Goal: Information Seeking & Learning: Learn about a topic

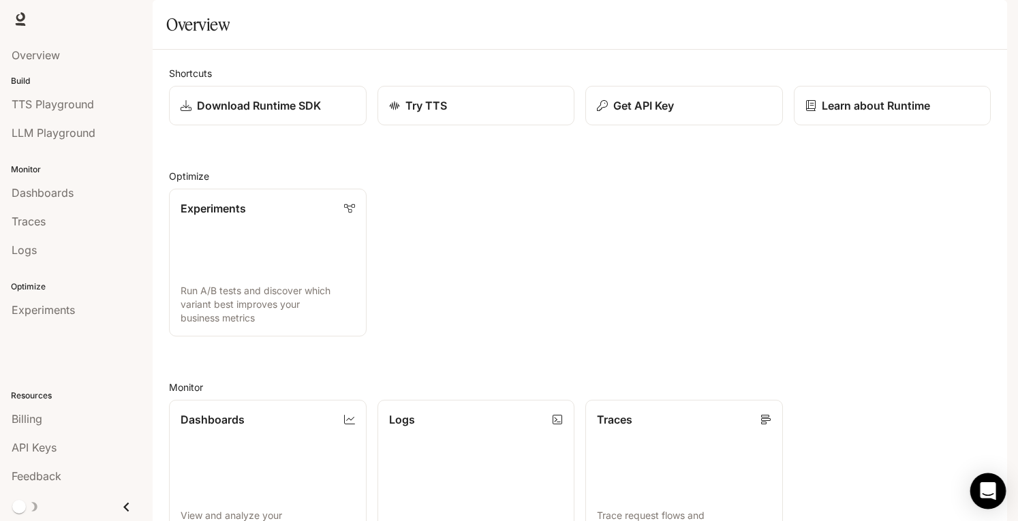
click at [990, 488] on icon "Open Intercom Messenger" at bounding box center [988, 491] width 16 height 18
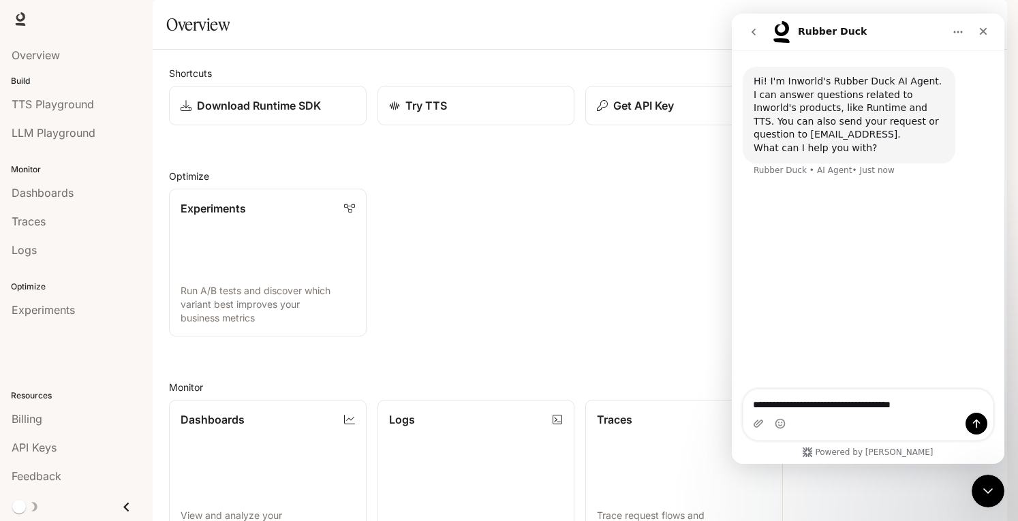
type textarea "**********"
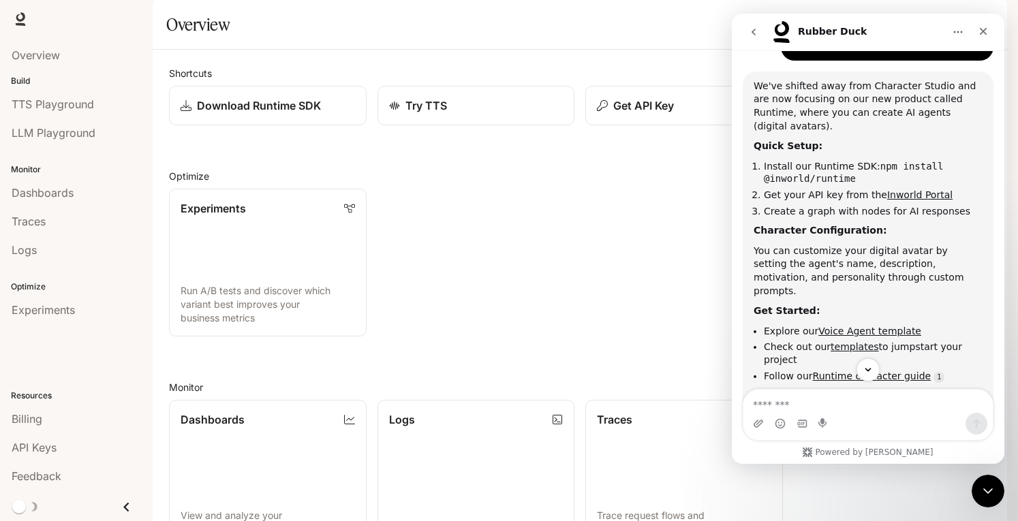
scroll to position [223, 0]
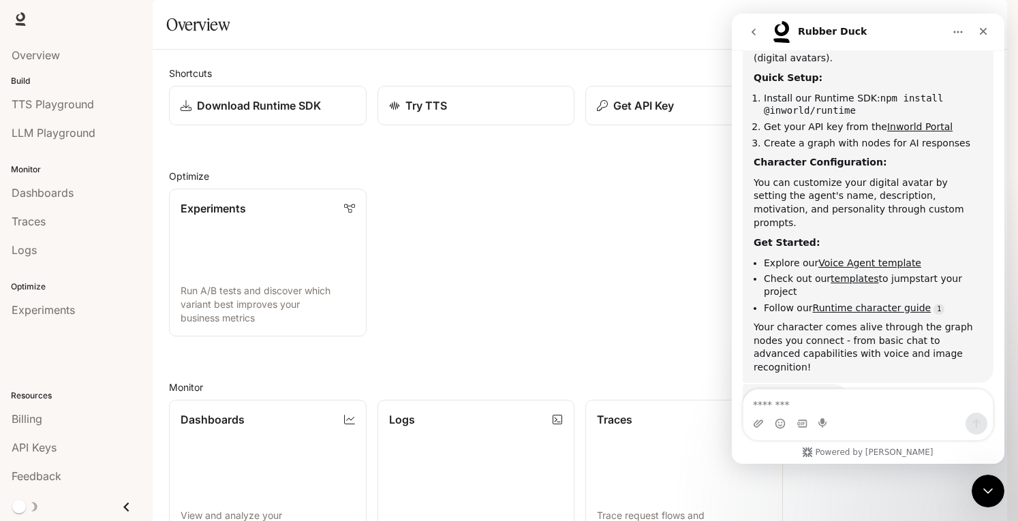
click at [659, 50] on section "Overview" at bounding box center [580, 25] width 854 height 50
click at [754, 32] on icon "go back" at bounding box center [753, 32] width 11 height 11
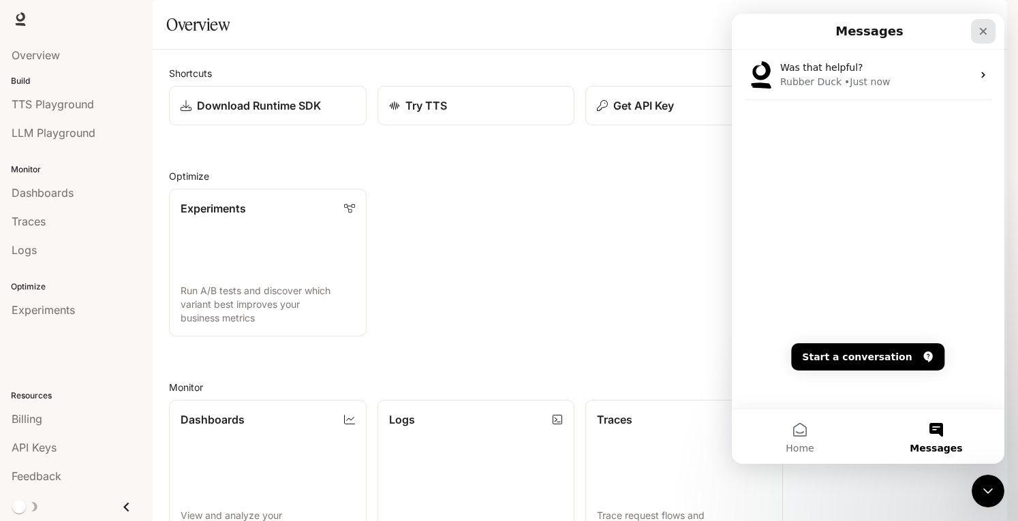
scroll to position [181, 0]
click at [982, 27] on icon "Close" at bounding box center [983, 31] width 11 height 11
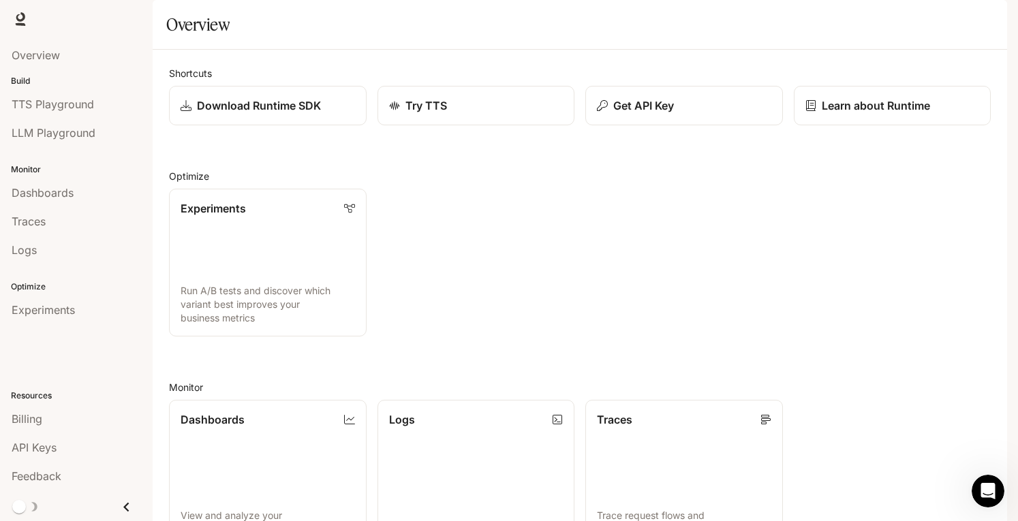
scroll to position [0, 0]
click at [864, 20] on span "Runtime" at bounding box center [859, 19] width 39 height 17
click at [865, 14] on span "Runtime" at bounding box center [859, 19] width 39 height 17
click at [931, 14] on span "Documentation" at bounding box center [927, 19] width 67 height 17
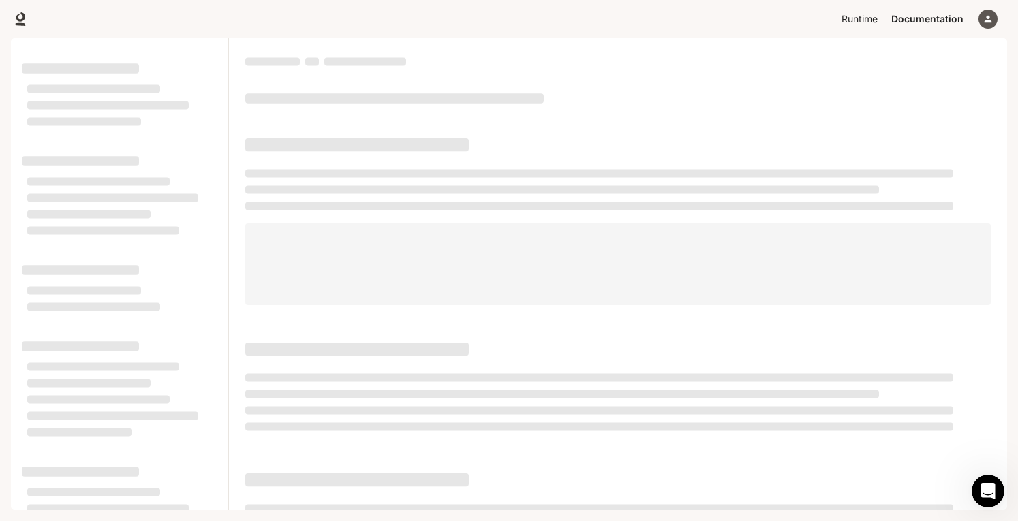
click at [861, 18] on span "Runtime" at bounding box center [859, 19] width 36 height 17
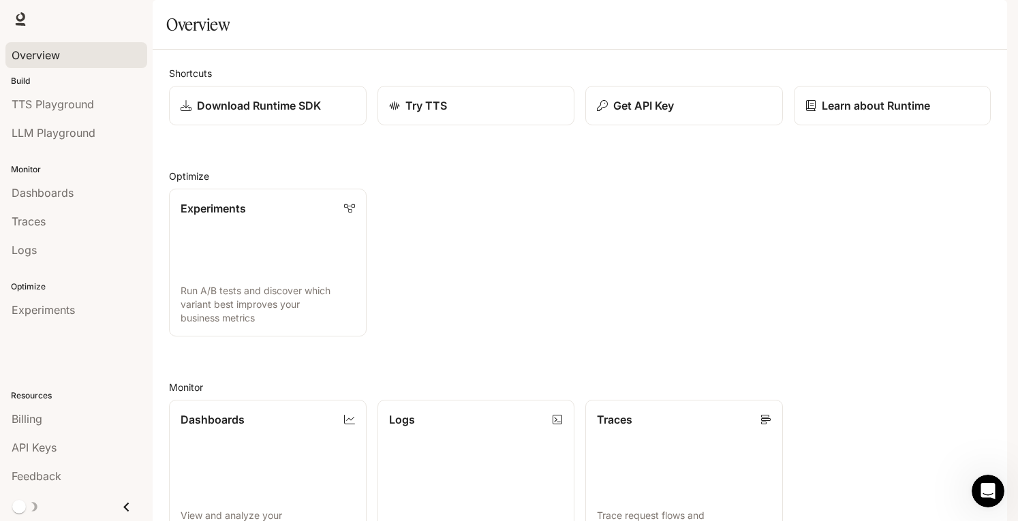
click at [41, 60] on span "Overview" at bounding box center [36, 55] width 48 height 16
click at [995, 18] on div "button" at bounding box center [987, 19] width 19 height 19
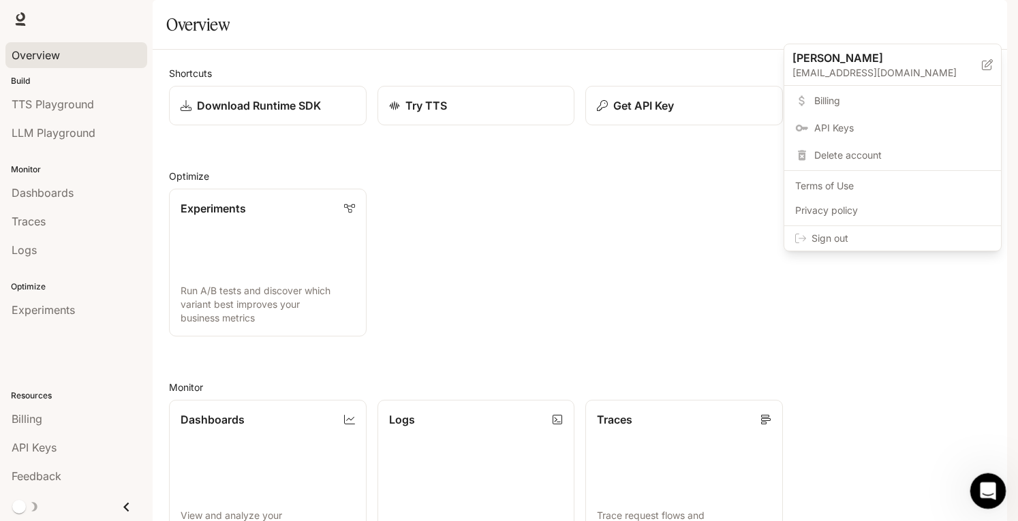
click at [976, 480] on div "Open Intercom Messenger" at bounding box center [985, 489] width 45 height 45
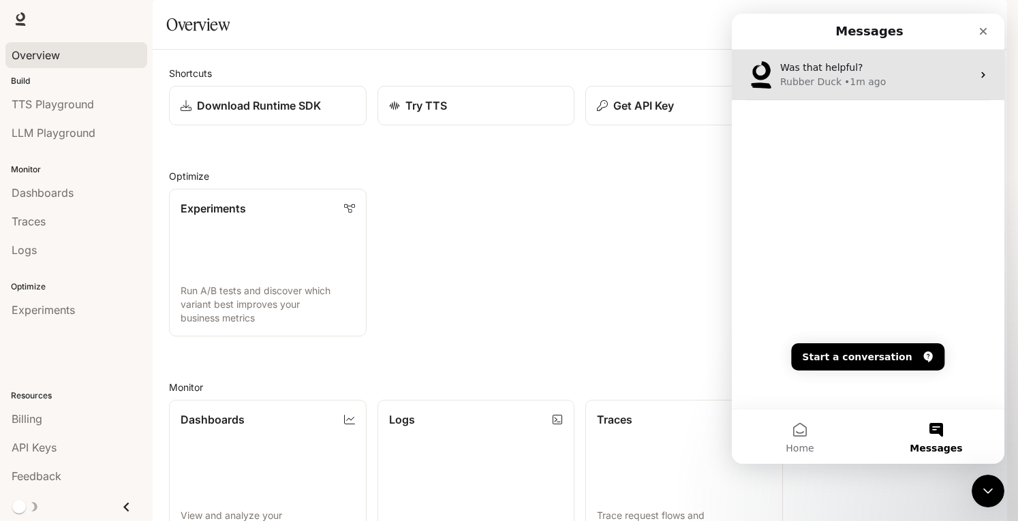
click at [865, 67] on div "Was that helpful?" at bounding box center [876, 68] width 192 height 14
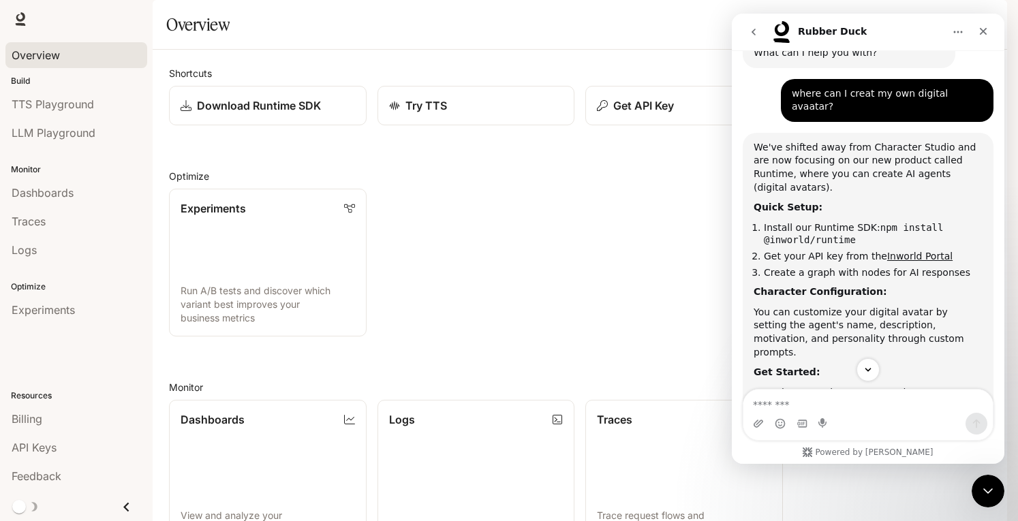
scroll to position [113, 0]
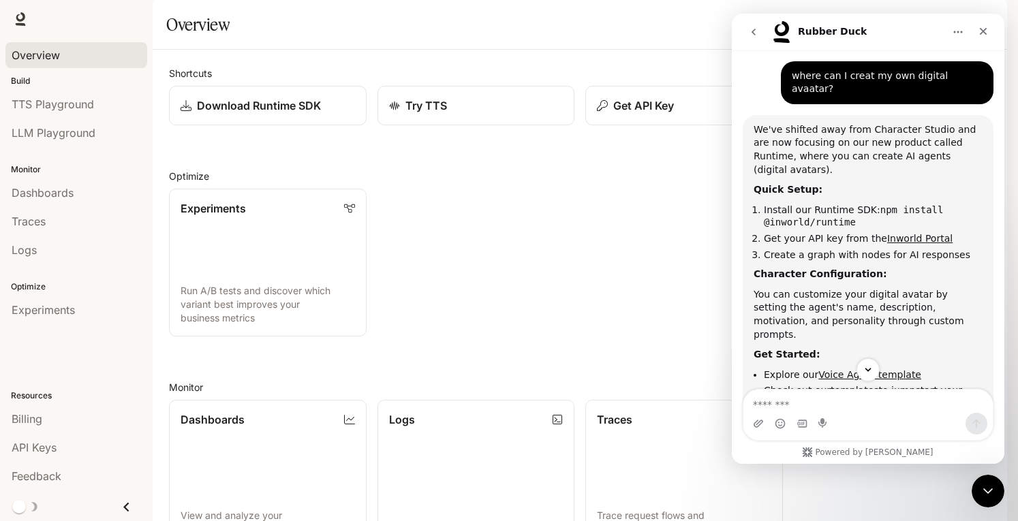
click at [855, 204] on li "Install our Runtime SDK: npm install @inworld/runtime" at bounding box center [873, 216] width 219 height 25
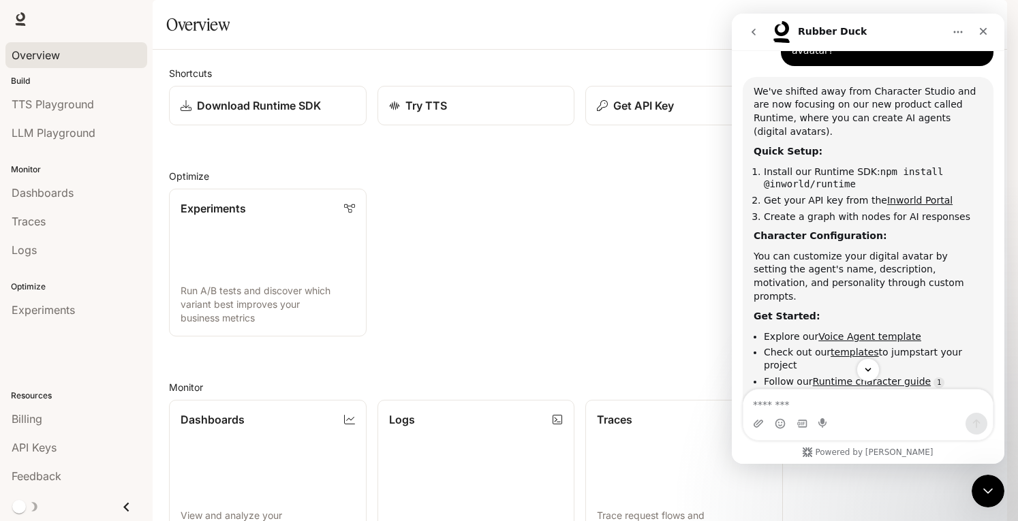
scroll to position [181, 0]
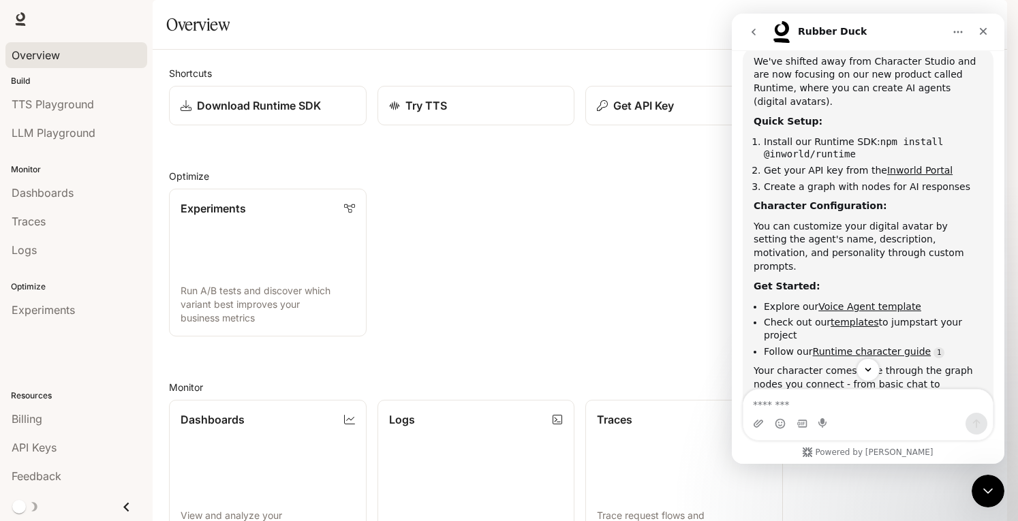
click at [482, 247] on div at bounding box center [509, 260] width 1018 height 521
click at [75, 91] on link "TTS Playground" at bounding box center [76, 104] width 142 height 26
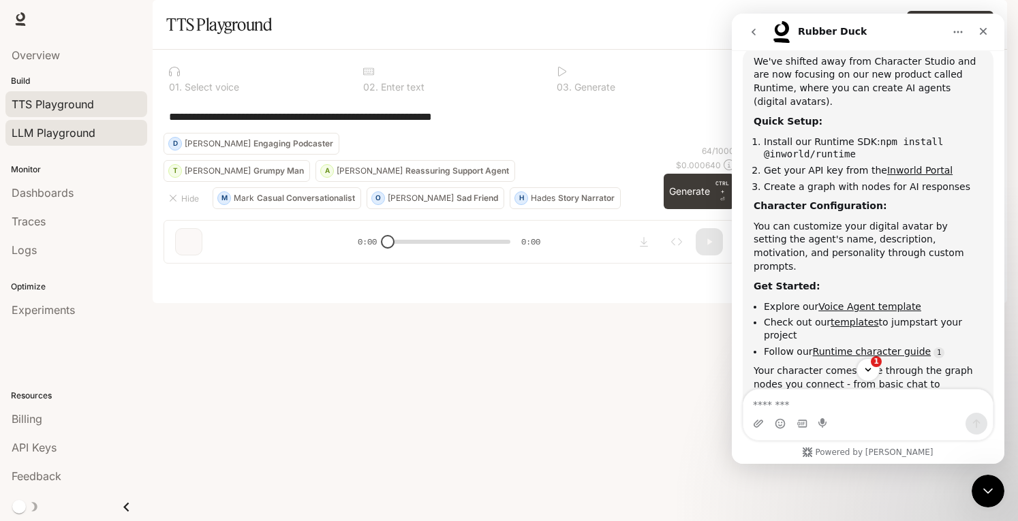
click at [67, 127] on span "LLM Playground" at bounding box center [54, 133] width 84 height 16
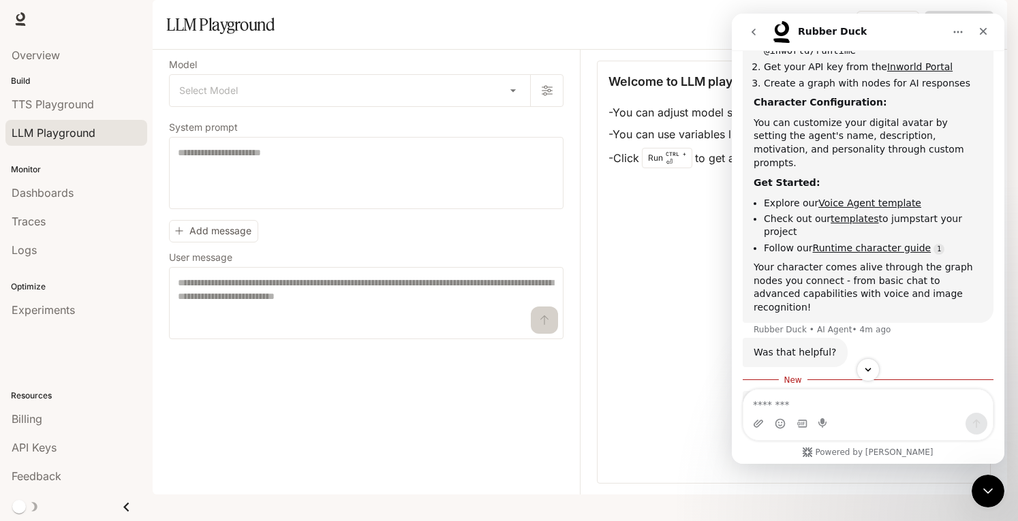
scroll to position [384, 0]
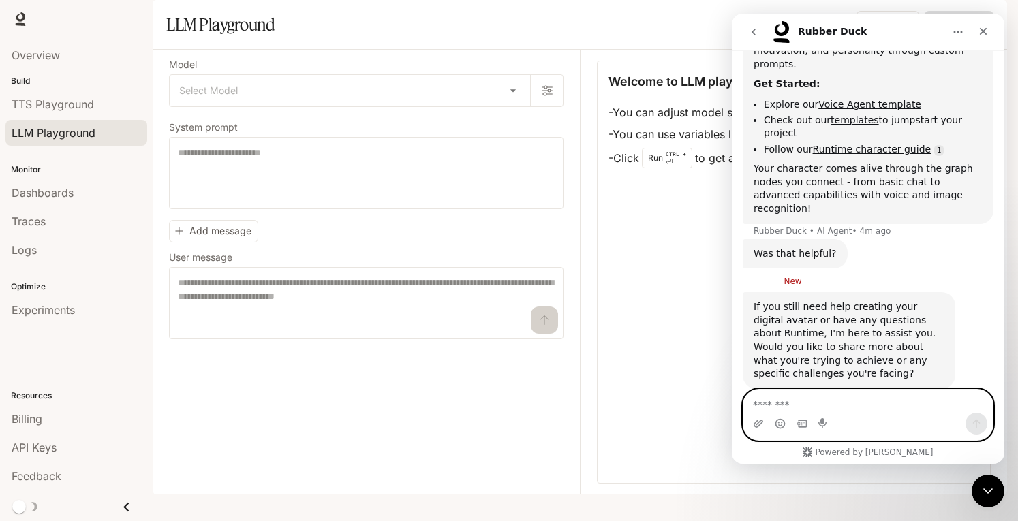
click at [816, 408] on textarea "Message…" at bounding box center [867, 401] width 249 height 23
click at [980, 33] on icon "Close" at bounding box center [983, 31] width 7 height 7
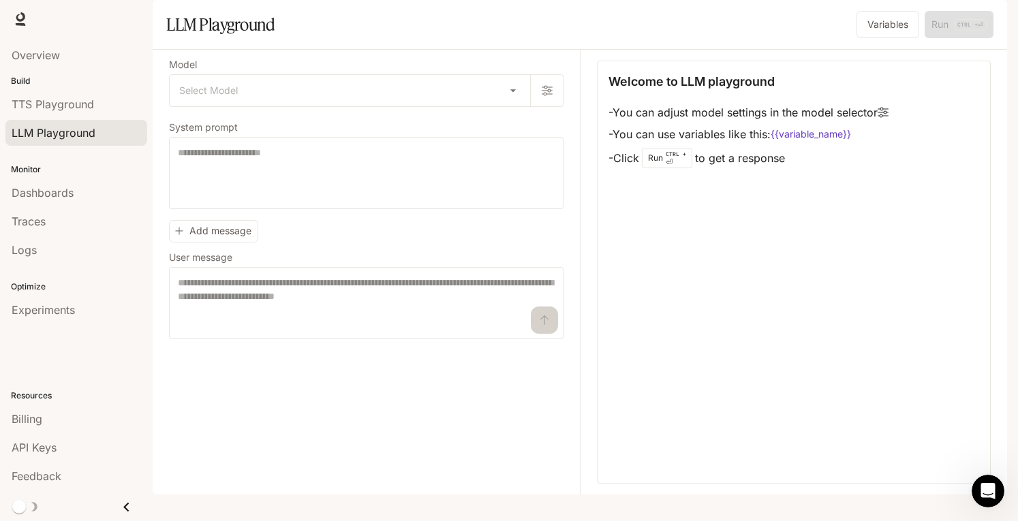
click at [929, 16] on span "Documentation" at bounding box center [927, 19] width 67 height 17
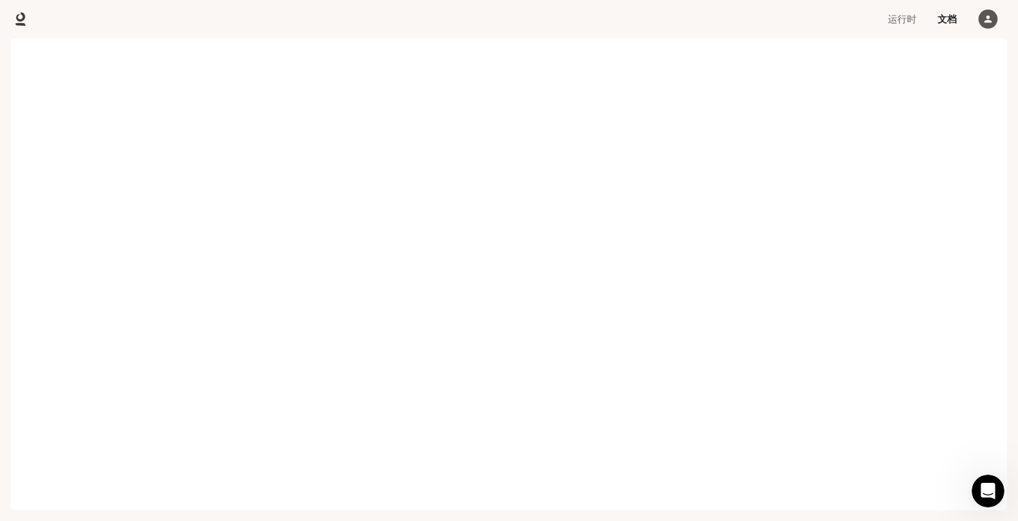
scroll to position [278, 0]
